Goal: Information Seeking & Learning: Learn about a topic

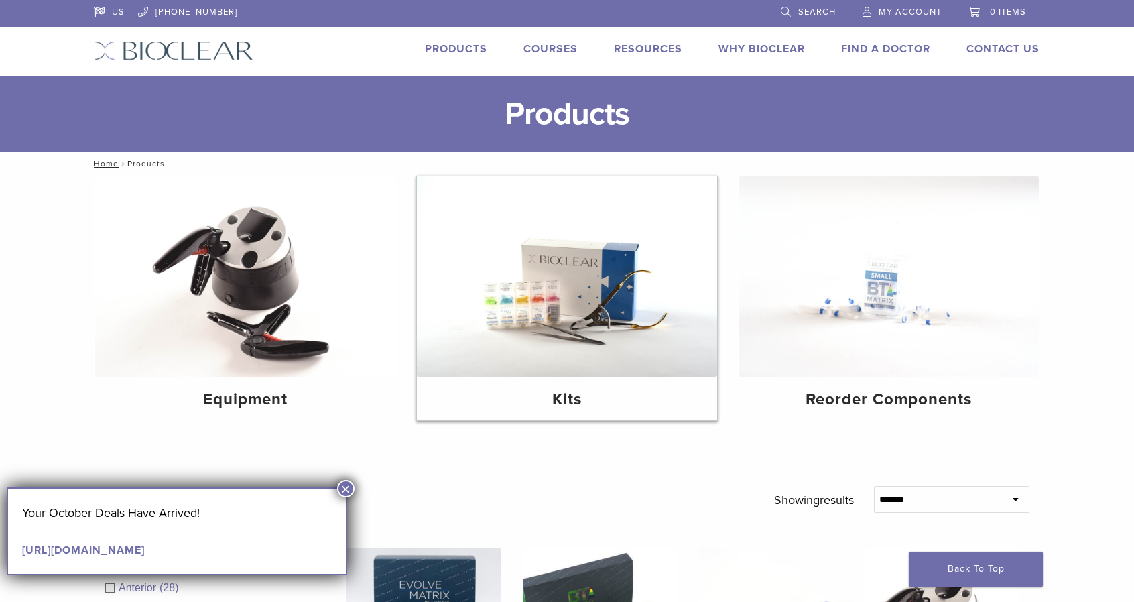
click at [565, 278] on img at bounding box center [567, 276] width 300 height 200
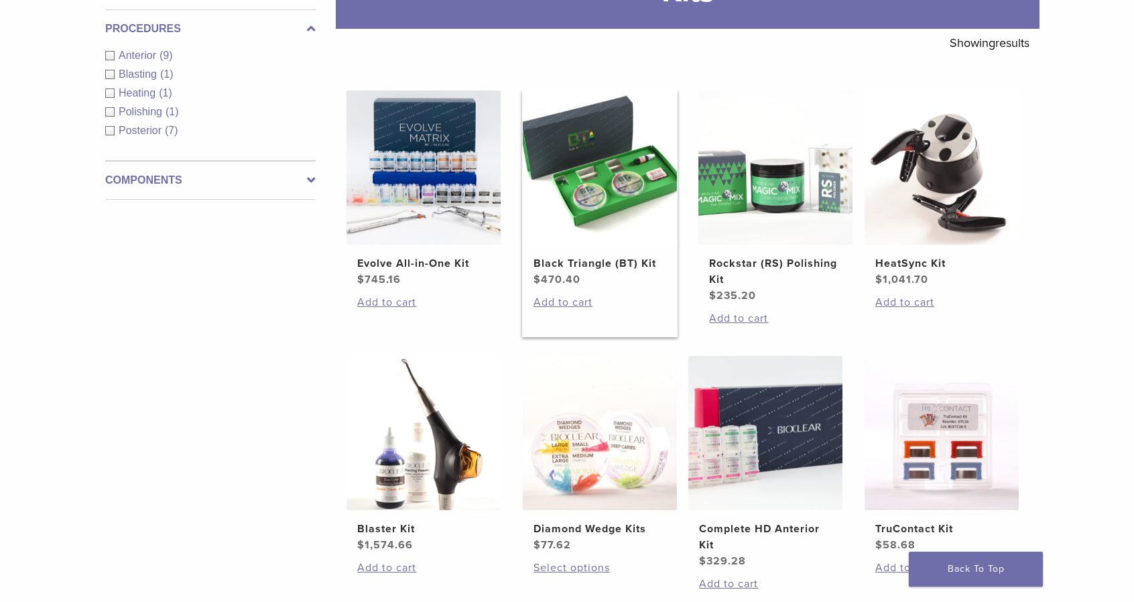
scroll to position [201, 0]
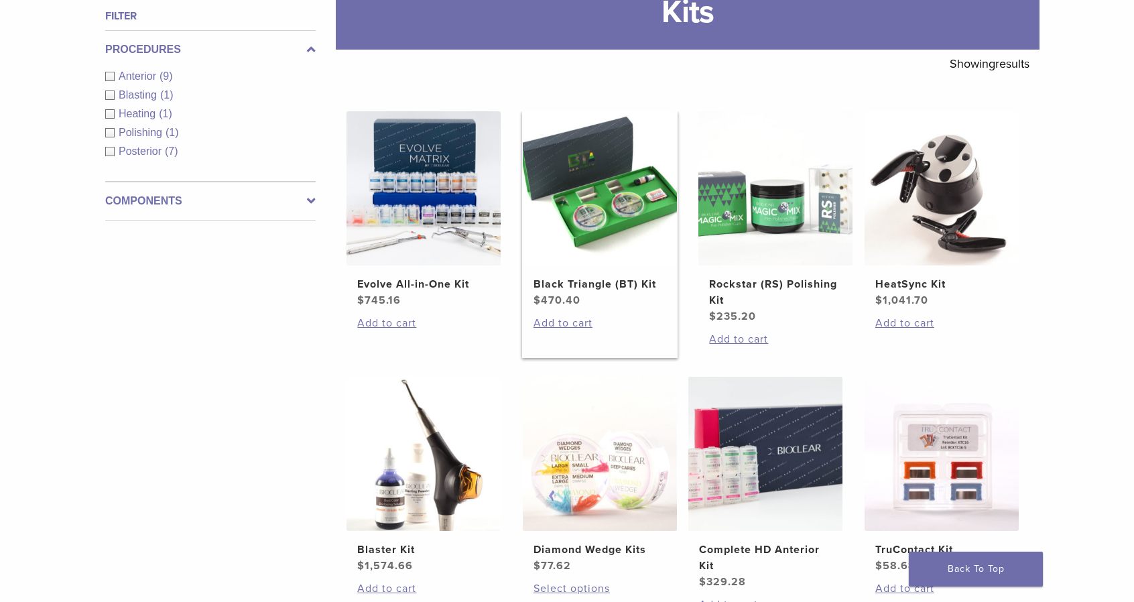
click at [619, 164] on img at bounding box center [600, 188] width 154 height 154
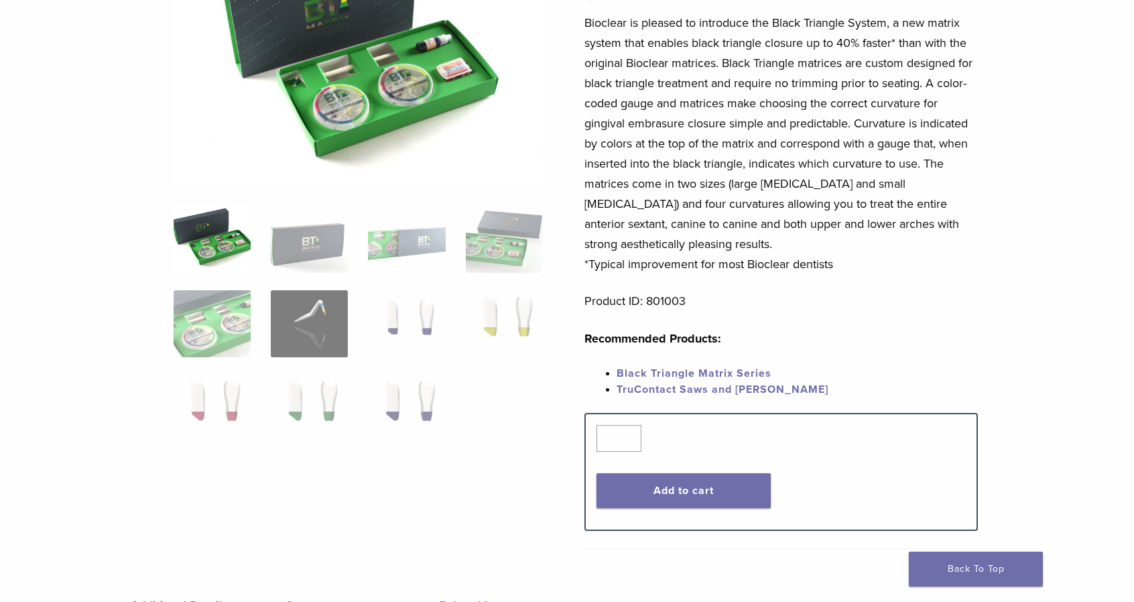
scroll to position [201, 0]
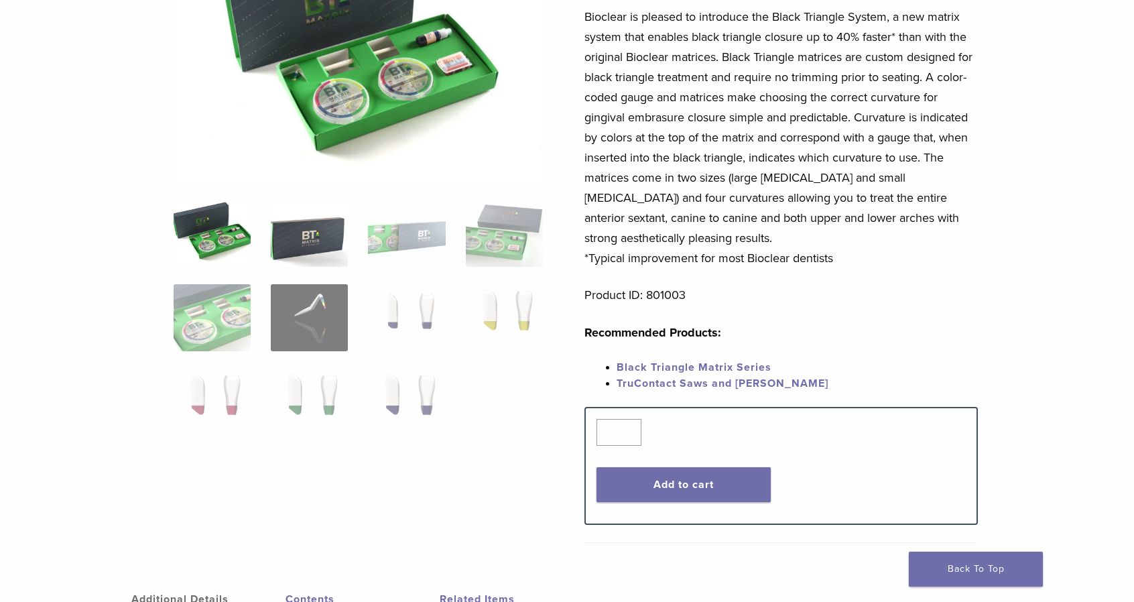
click at [288, 238] on img at bounding box center [309, 233] width 77 height 67
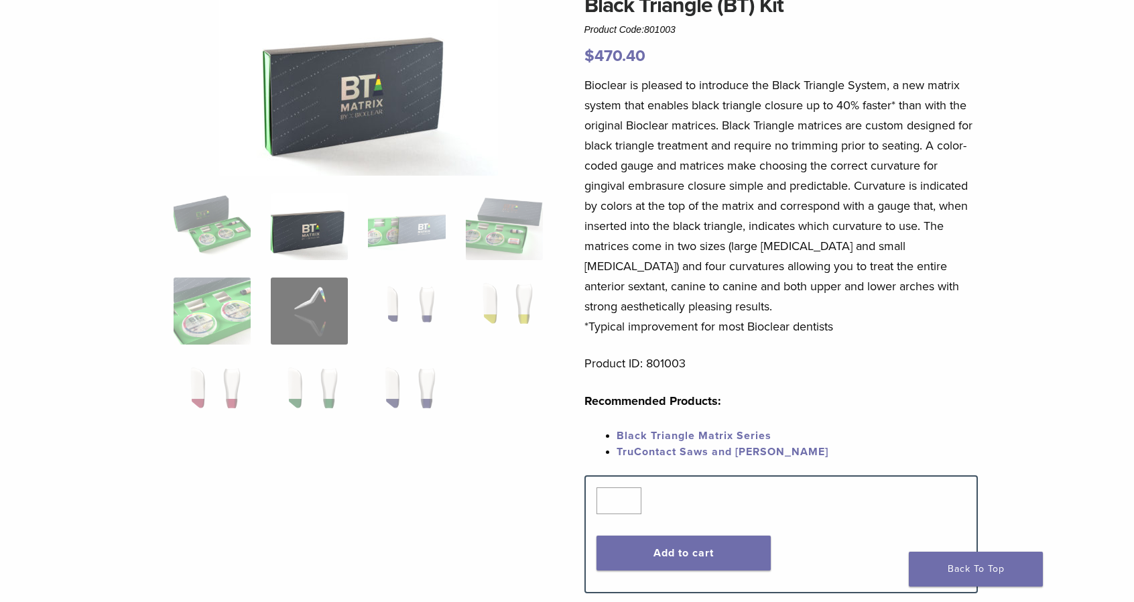
scroll to position [67, 0]
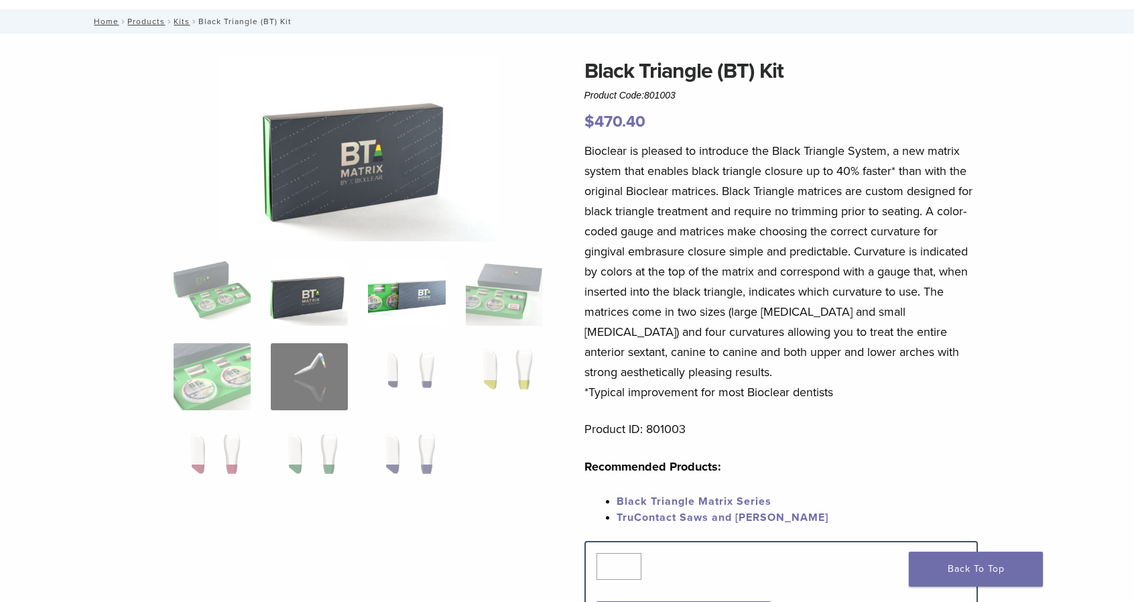
click at [399, 275] on img at bounding box center [406, 292] width 77 height 67
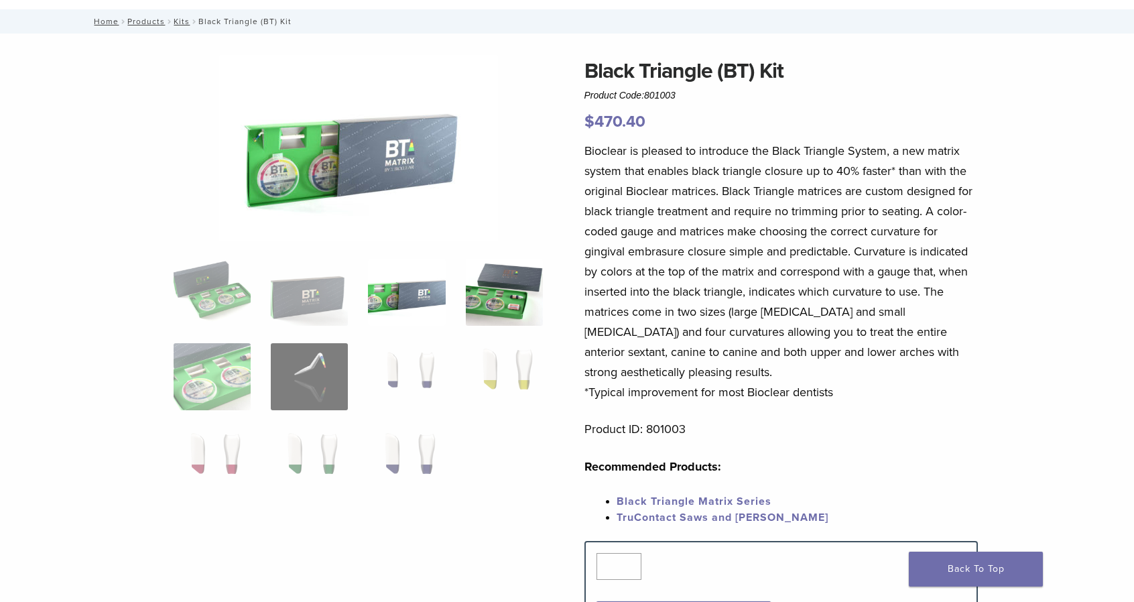
click at [492, 291] on img at bounding box center [504, 292] width 77 height 67
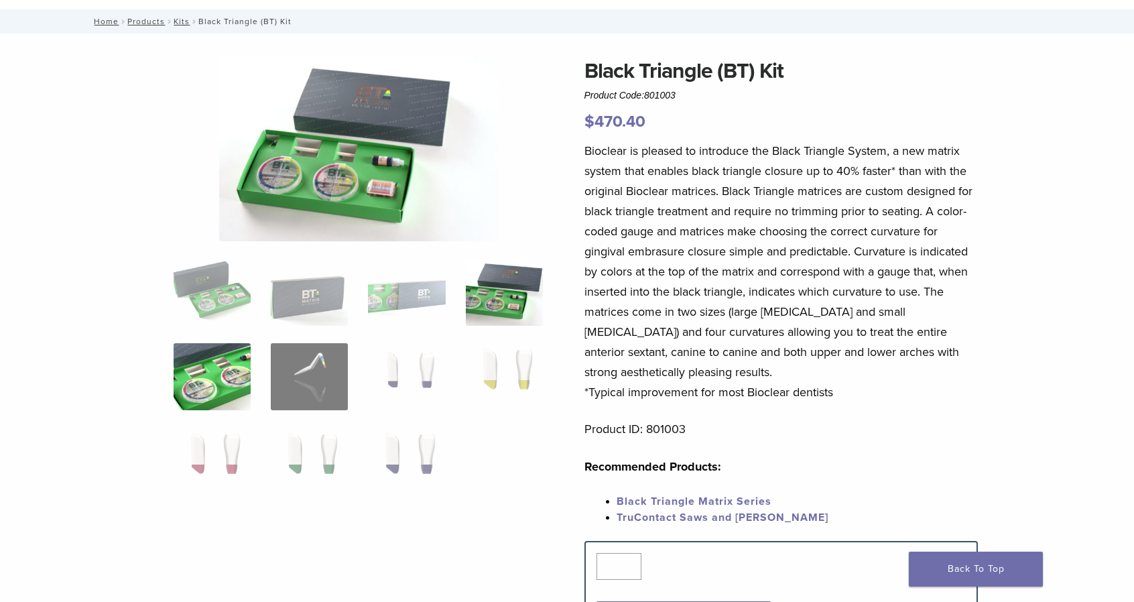
click at [208, 350] on img at bounding box center [212, 376] width 77 height 67
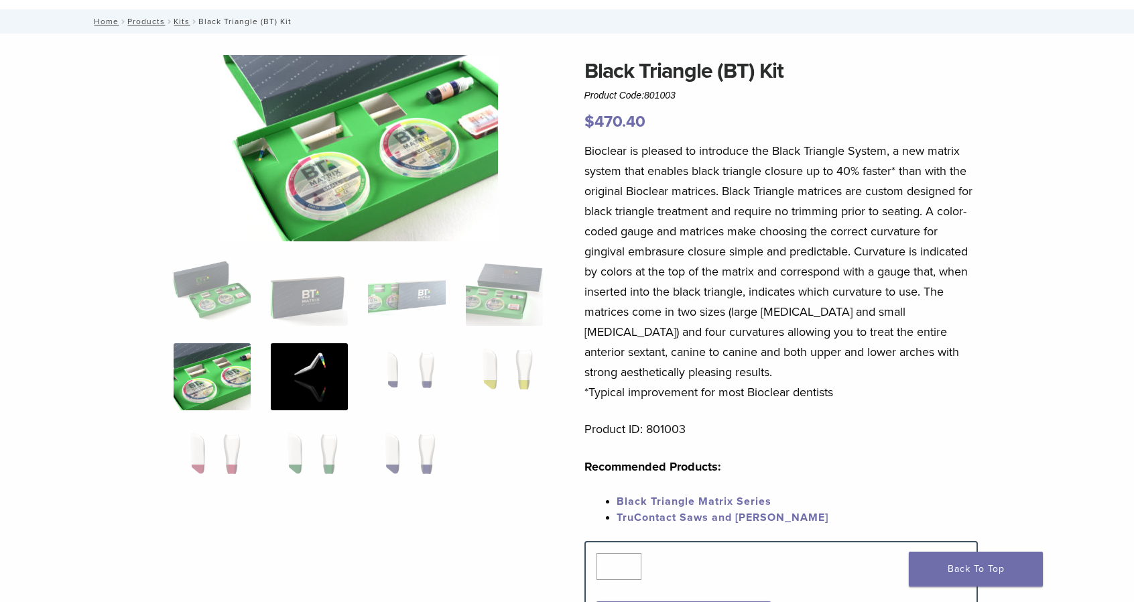
click at [285, 357] on img at bounding box center [309, 376] width 77 height 67
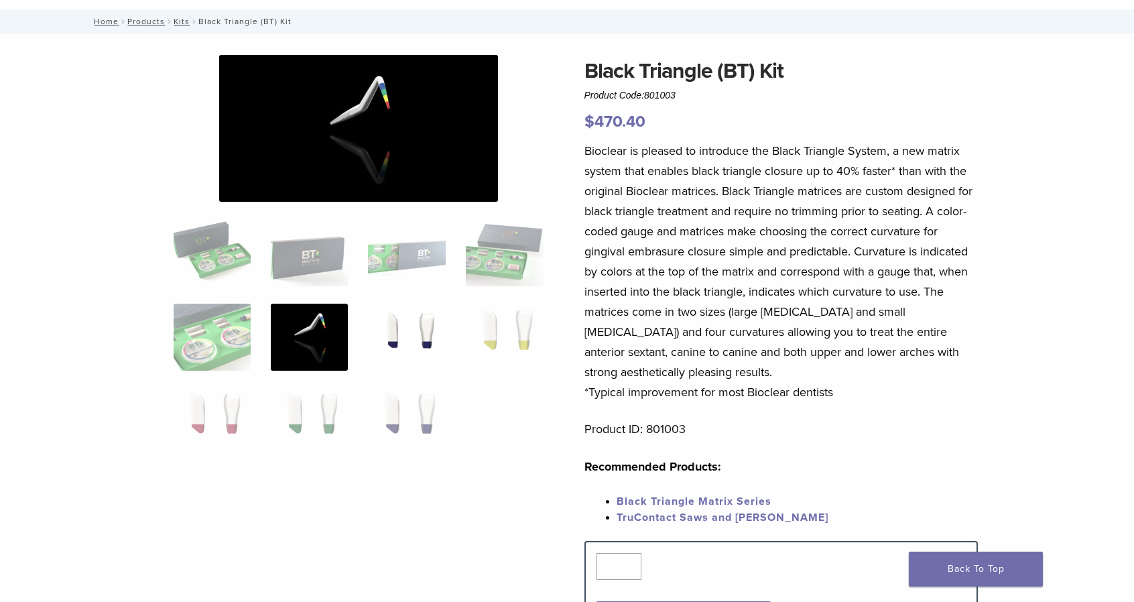
click at [407, 323] on img at bounding box center [406, 336] width 77 height 67
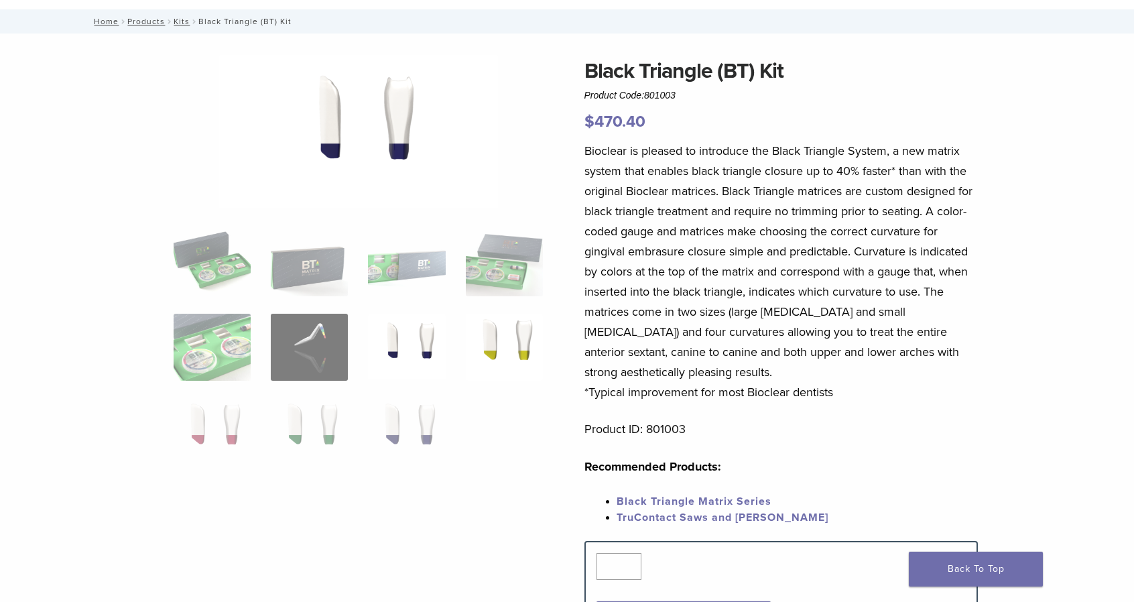
click at [516, 346] on img at bounding box center [504, 347] width 77 height 67
click at [417, 411] on img at bounding box center [406, 431] width 77 height 67
click at [314, 411] on img at bounding box center [309, 431] width 77 height 67
click at [230, 399] on img at bounding box center [212, 431] width 77 height 67
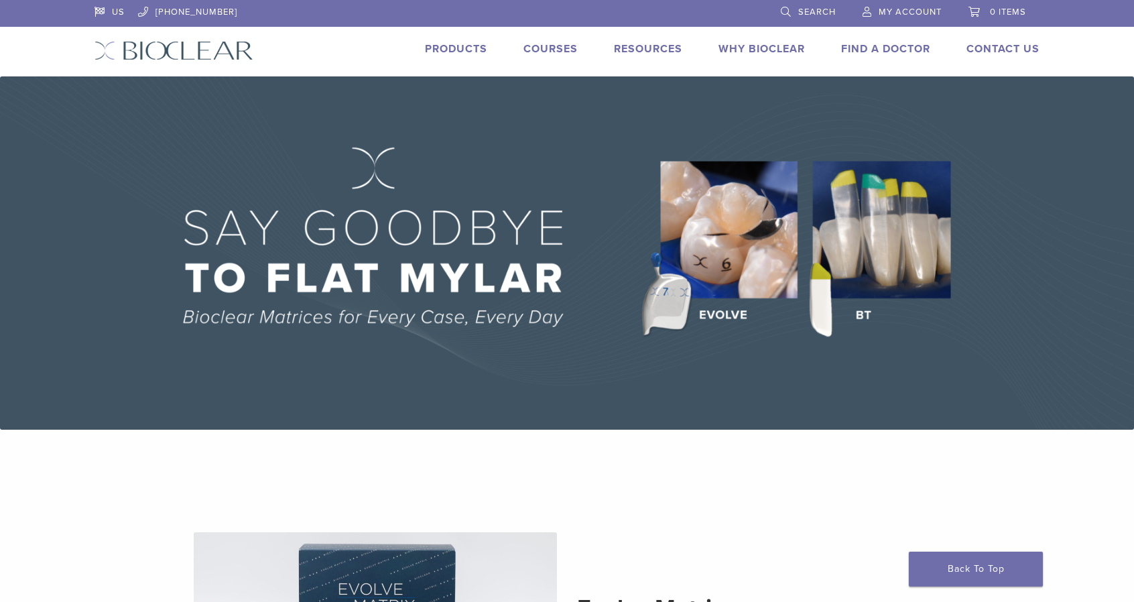
click at [466, 47] on link "Products" at bounding box center [456, 48] width 62 height 13
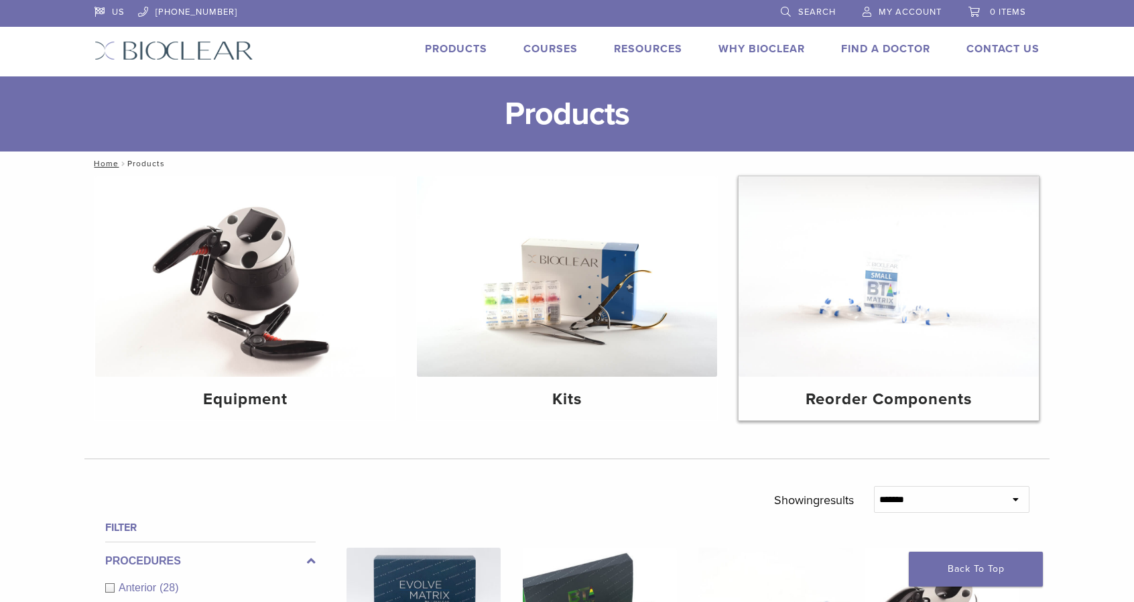
click at [901, 283] on img at bounding box center [888, 276] width 300 height 200
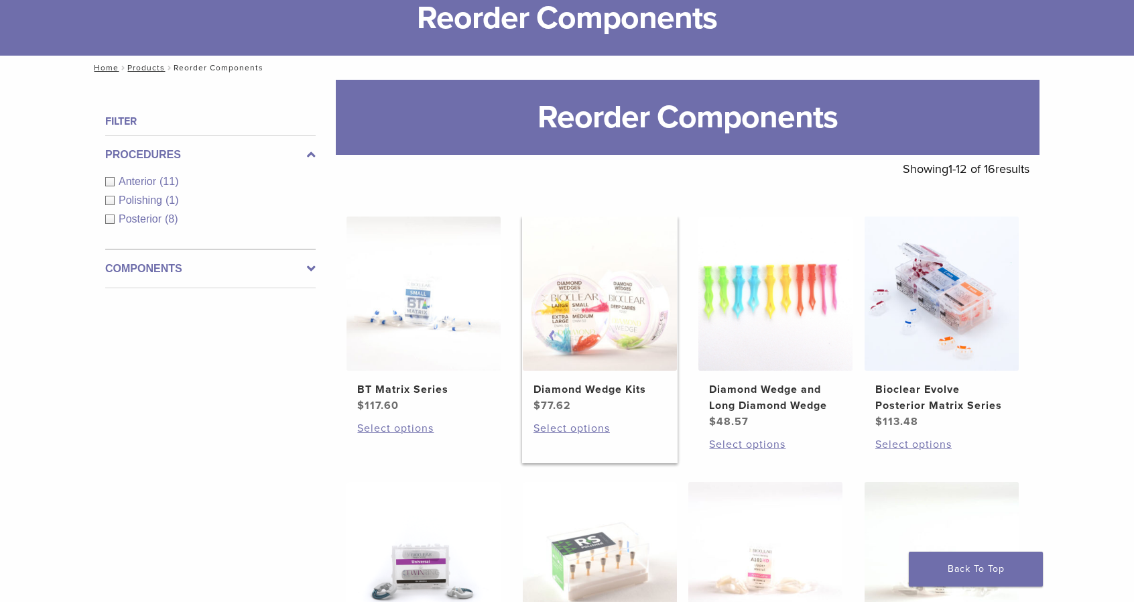
scroll to position [201, 0]
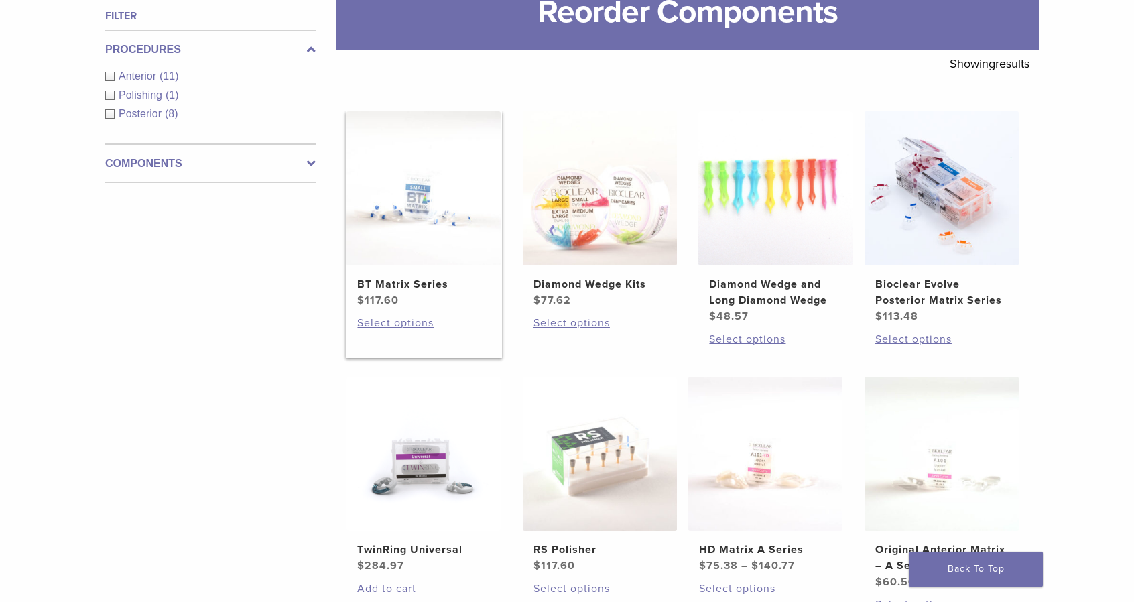
click at [429, 207] on img at bounding box center [423, 188] width 154 height 154
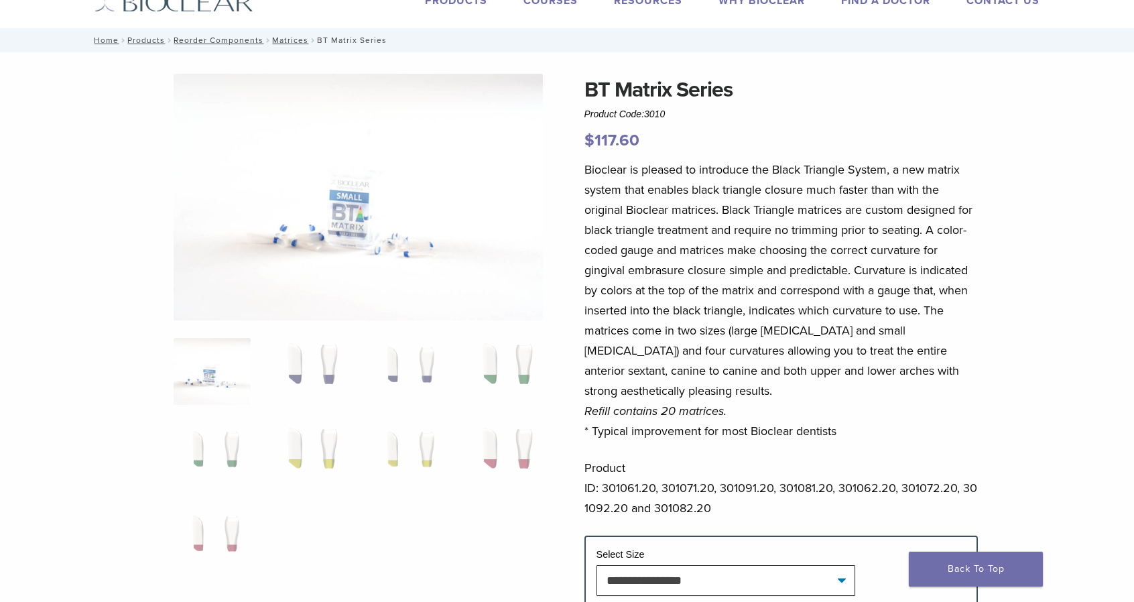
scroll to position [134, 0]
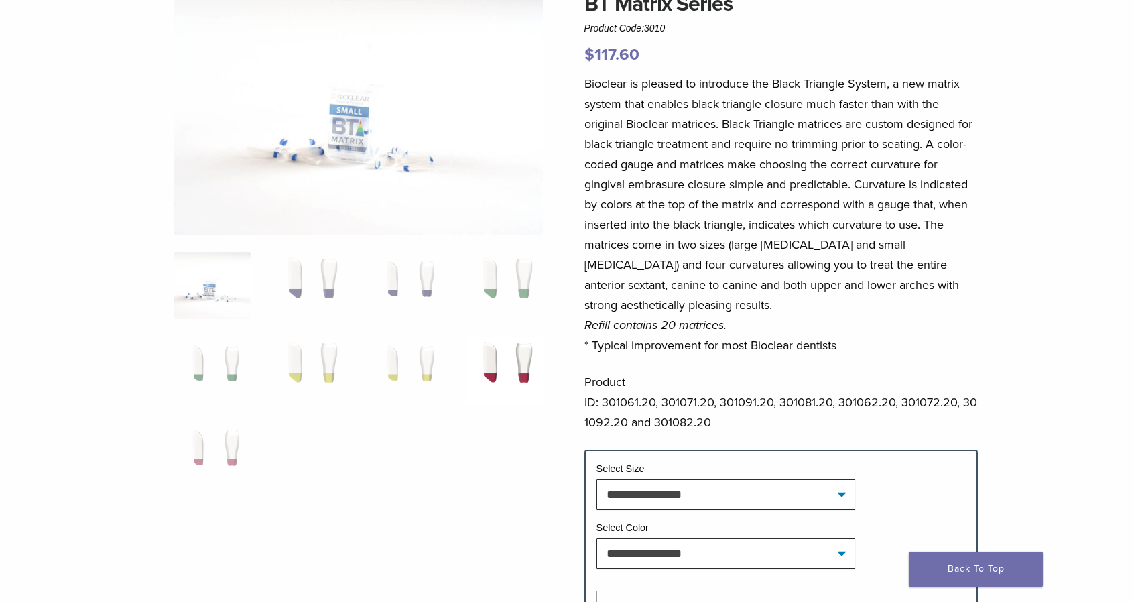
click at [520, 366] on img at bounding box center [504, 369] width 77 height 67
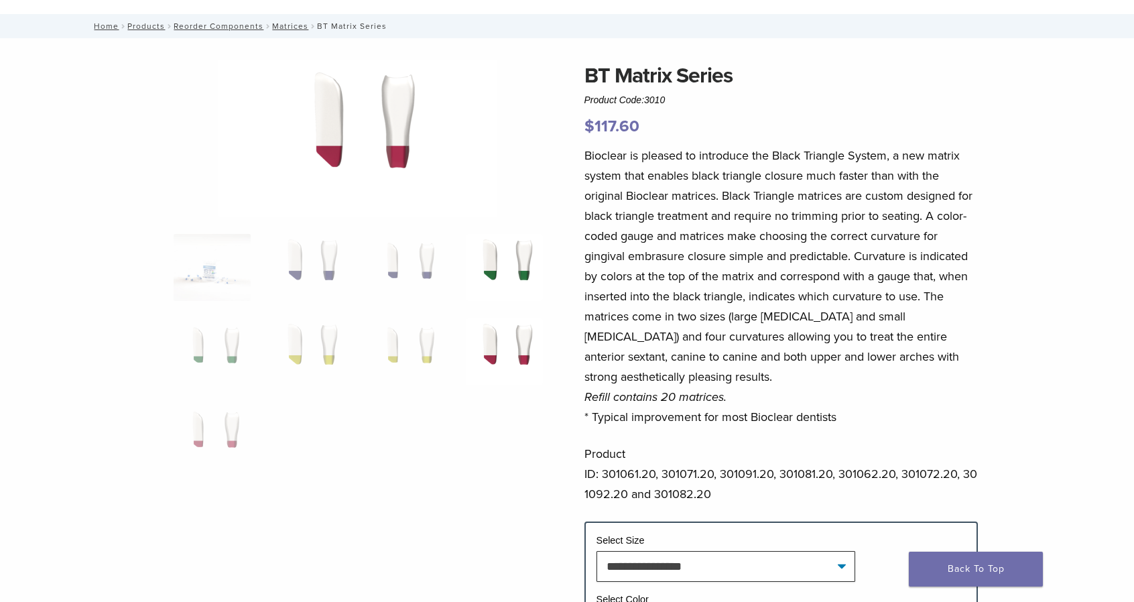
scroll to position [0, 0]
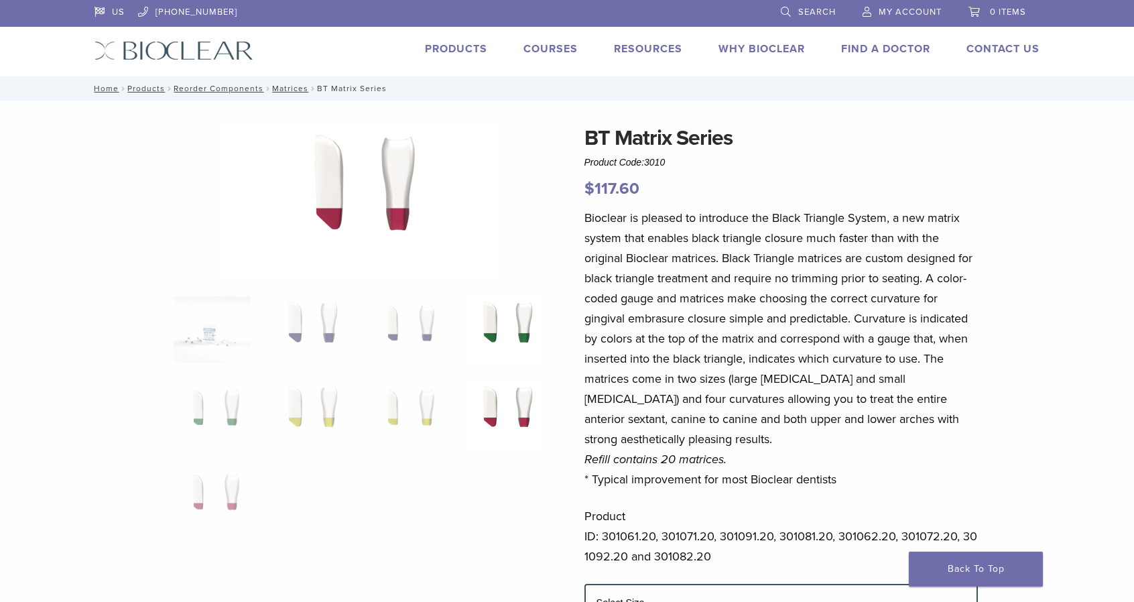
click at [527, 325] on img at bounding box center [504, 329] width 77 height 67
click at [431, 322] on img at bounding box center [406, 329] width 77 height 67
click at [326, 329] on img at bounding box center [309, 329] width 77 height 67
click at [494, 328] on img at bounding box center [504, 329] width 77 height 67
click at [401, 321] on img at bounding box center [406, 329] width 77 height 67
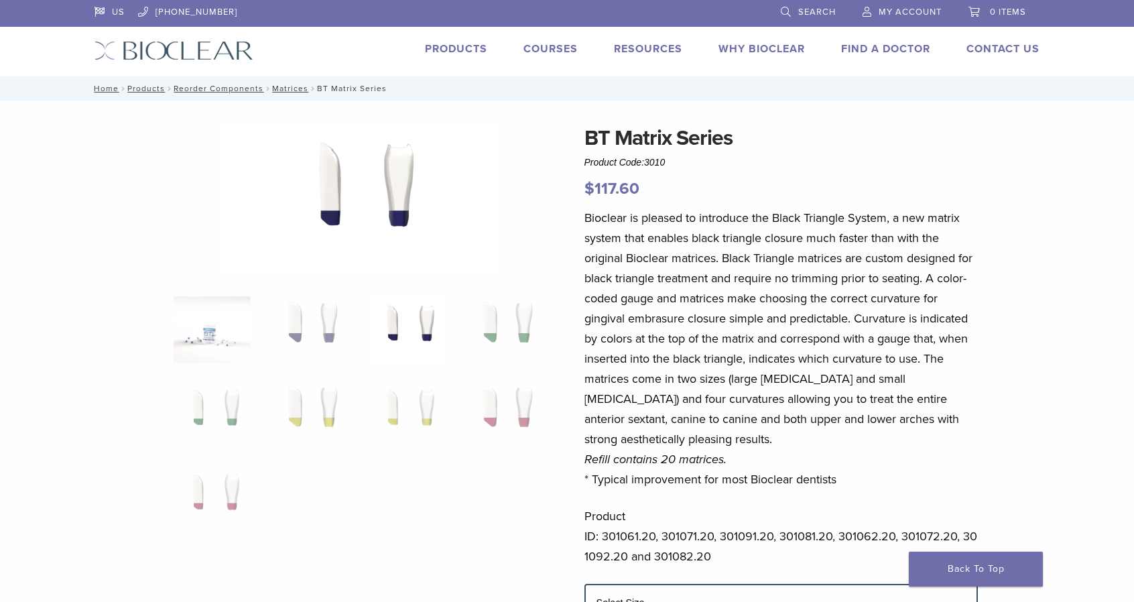
click at [234, 322] on img at bounding box center [212, 329] width 77 height 67
